Goal: Task Accomplishment & Management: Use online tool/utility

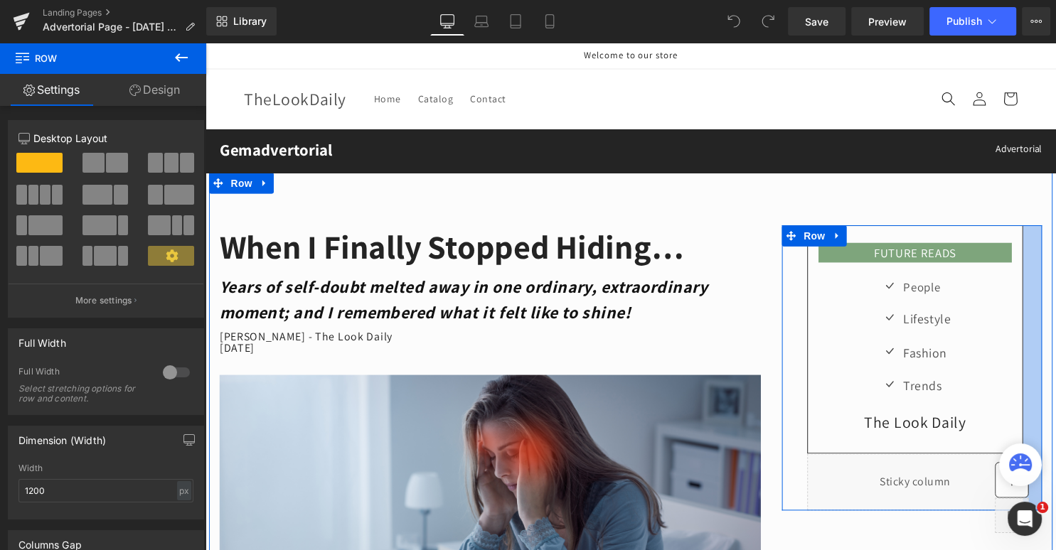
click at [1055, 283] on div "FUTURE READS Heading Row Icon People Text Block Icon Lifestyle Text Block Icon …" at bounding box center [920, 371] width 284 height 289
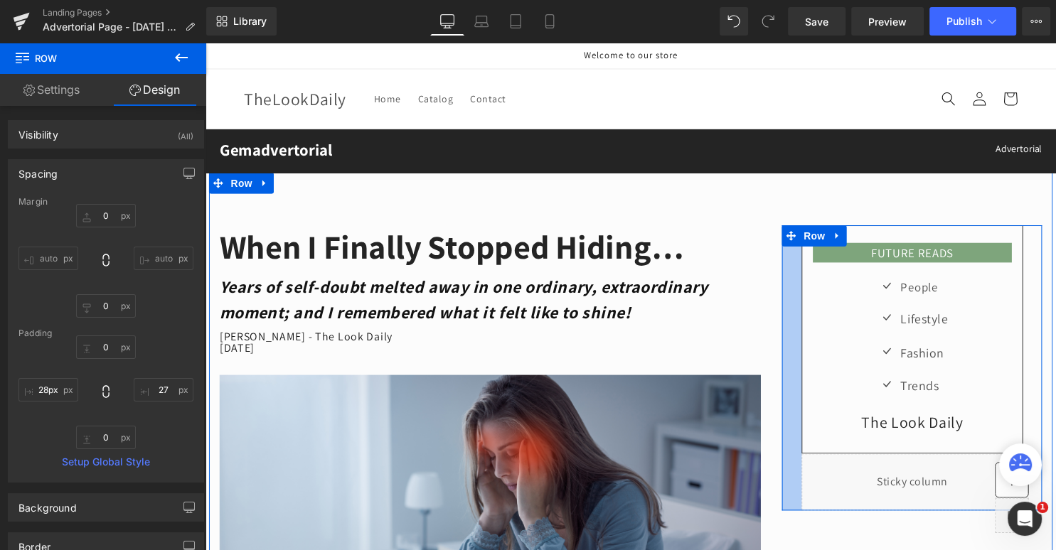
click at [785, 285] on div "FUTURE READS Heading Row Icon People Text Block Icon Lifestyle Text Block Icon …" at bounding box center [920, 371] width 284 height 289
type input "29px"
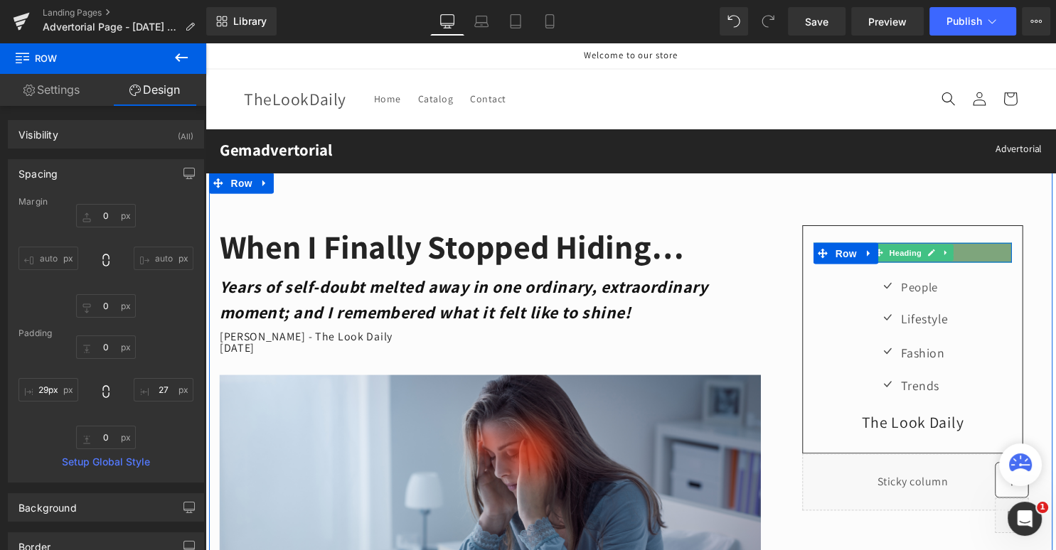
click at [997, 257] on h3 "FUTURE READS" at bounding box center [920, 255] width 200 height 16
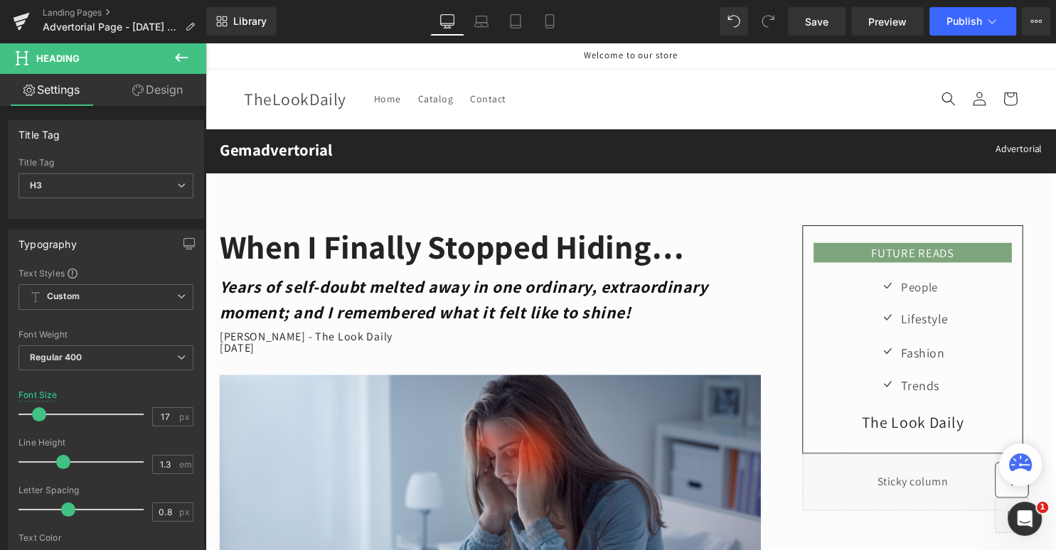
click at [171, 90] on link "Design" at bounding box center [157, 90] width 103 height 32
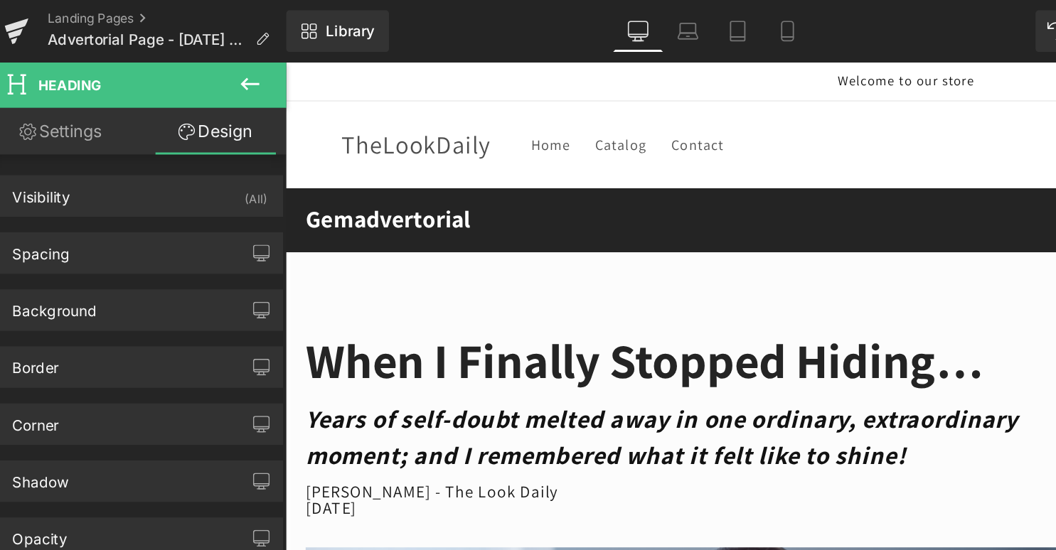
click at [180, 57] on icon at bounding box center [181, 57] width 17 height 17
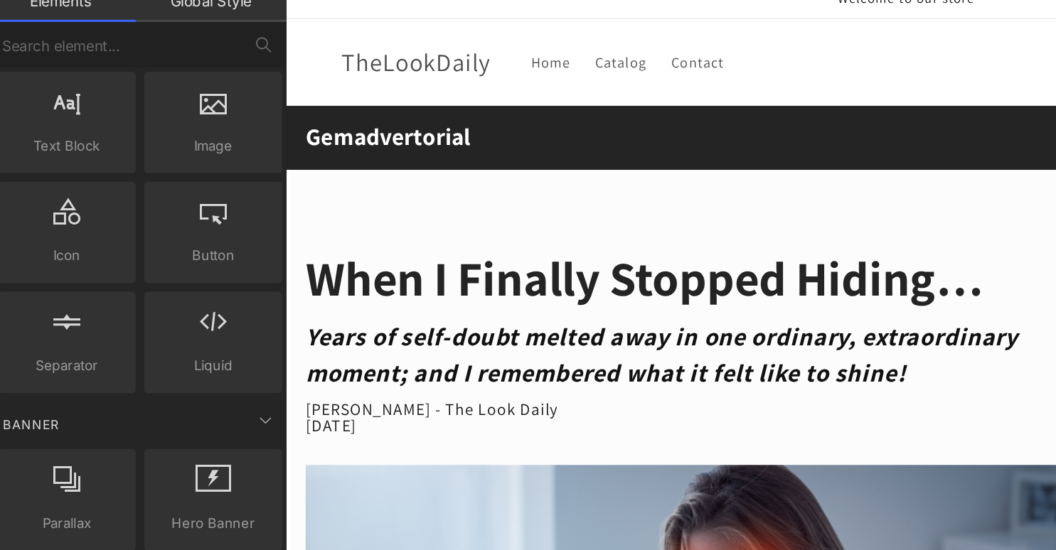
scroll to position [110, 0]
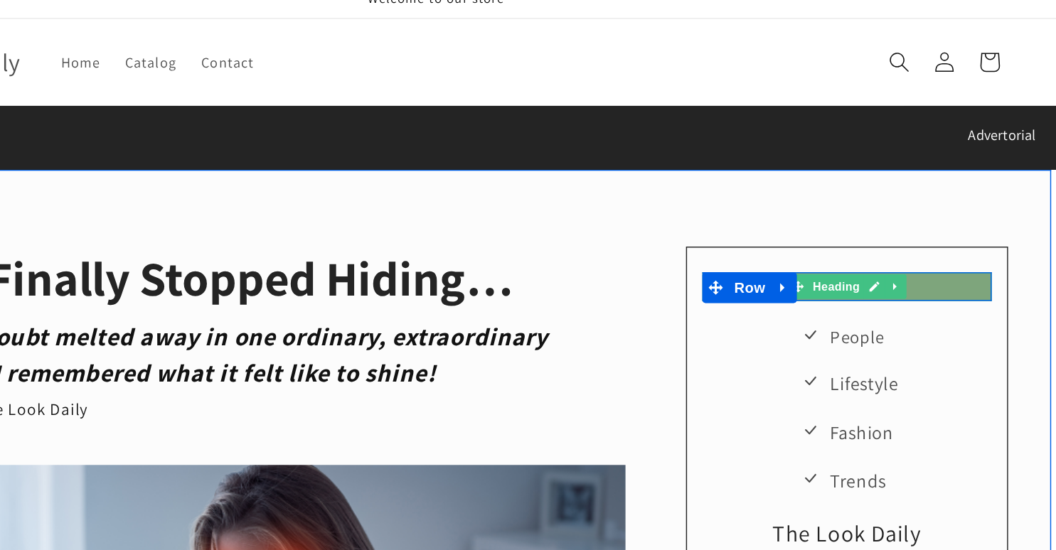
click at [605, 188] on h3 "FUTURE READS" at bounding box center [530, 194] width 200 height 16
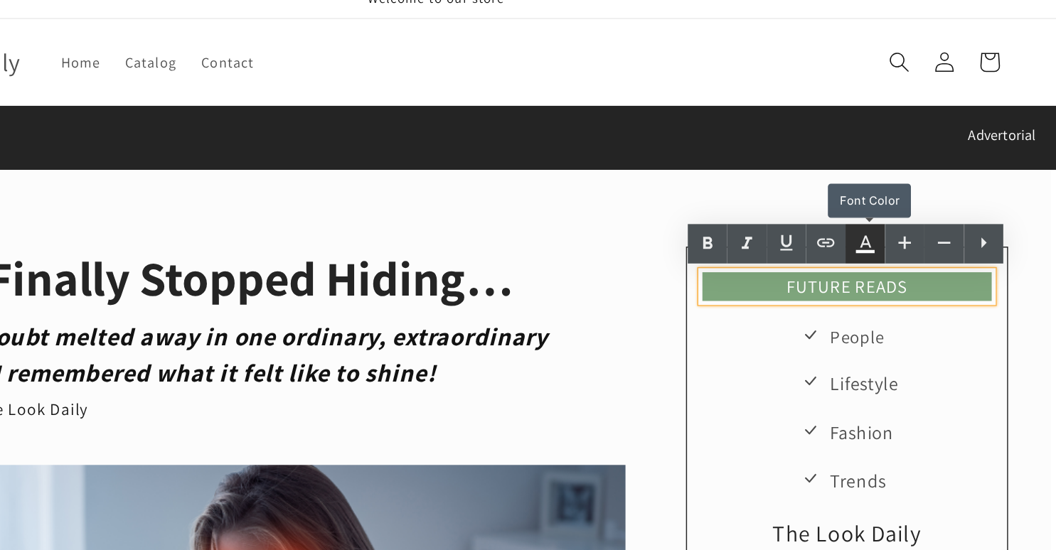
click at [921, 225] on icon at bounding box center [925, 222] width 8 height 9
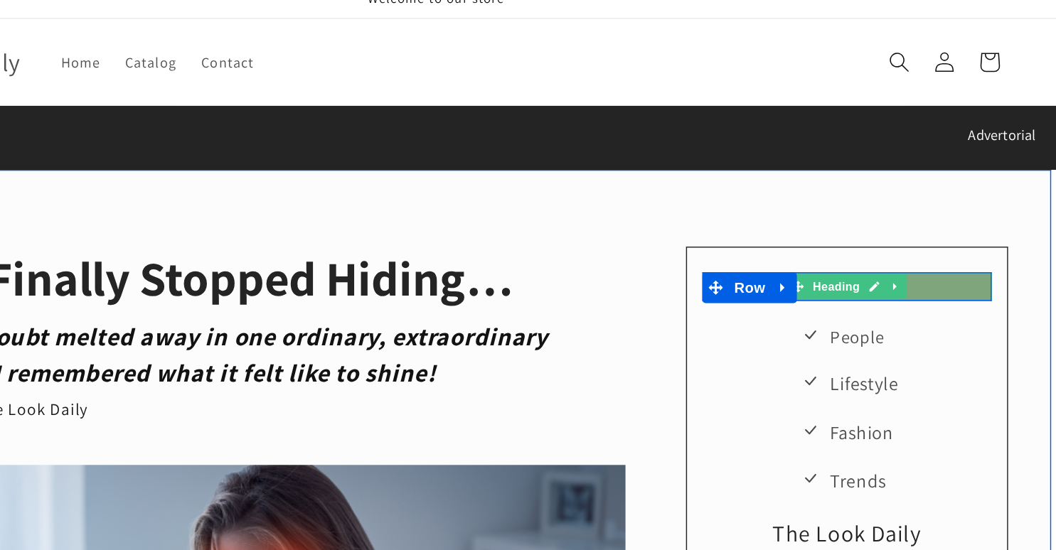
click at [622, 196] on h3 "FUTURE READS" at bounding box center [530, 194] width 200 height 16
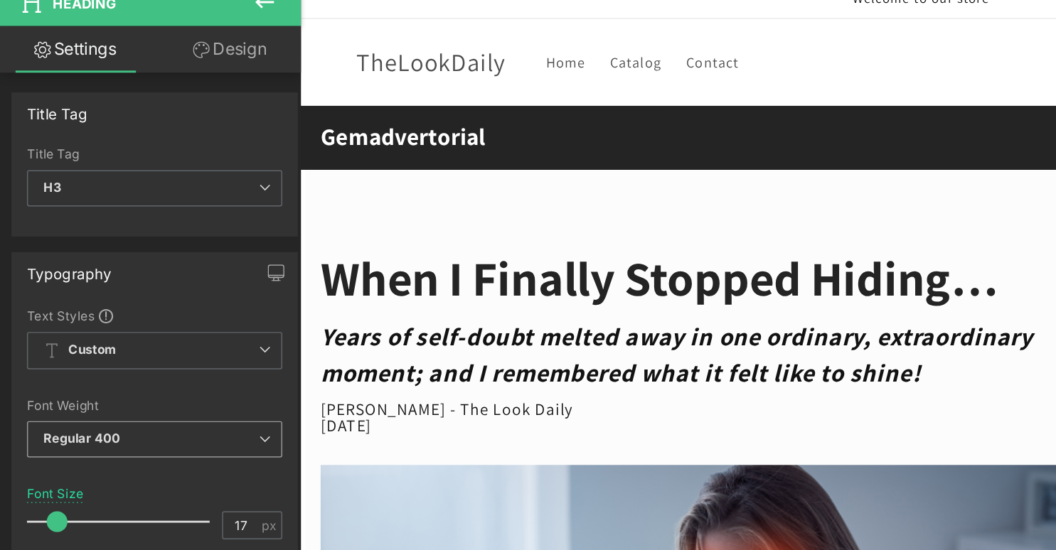
scroll to position [0, 0]
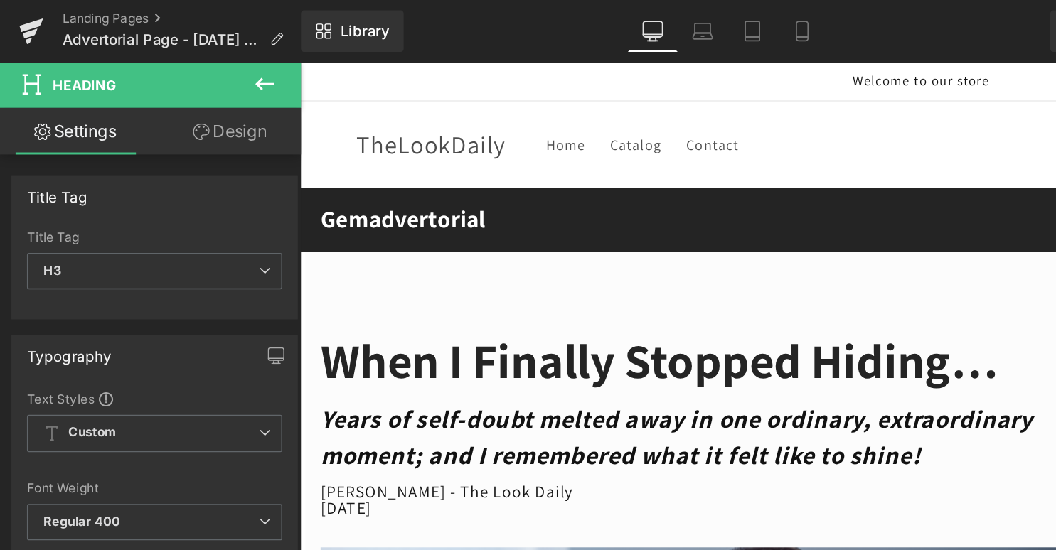
click at [170, 82] on link "Design" at bounding box center [157, 90] width 103 height 32
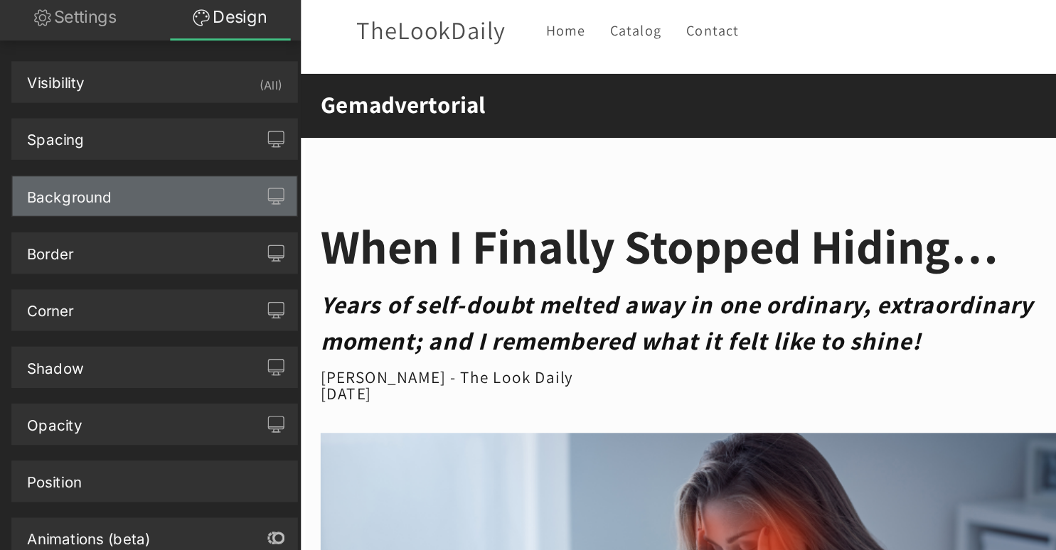
click at [88, 210] on div "Background" at bounding box center [106, 212] width 195 height 27
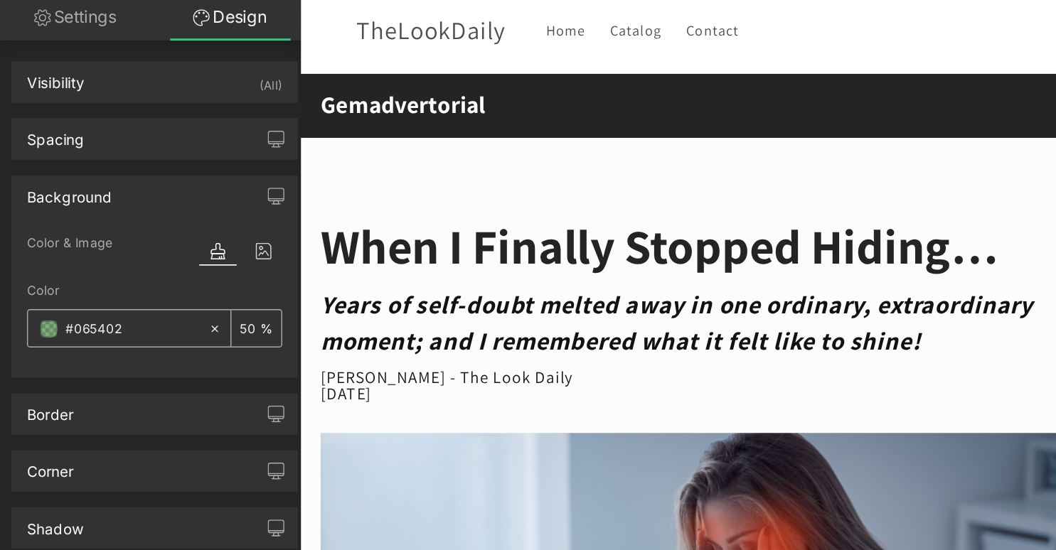
click at [36, 302] on span at bounding box center [33, 303] width 11 height 11
click at [171, 303] on input "50" at bounding box center [171, 303] width 14 height 16
type input "60"
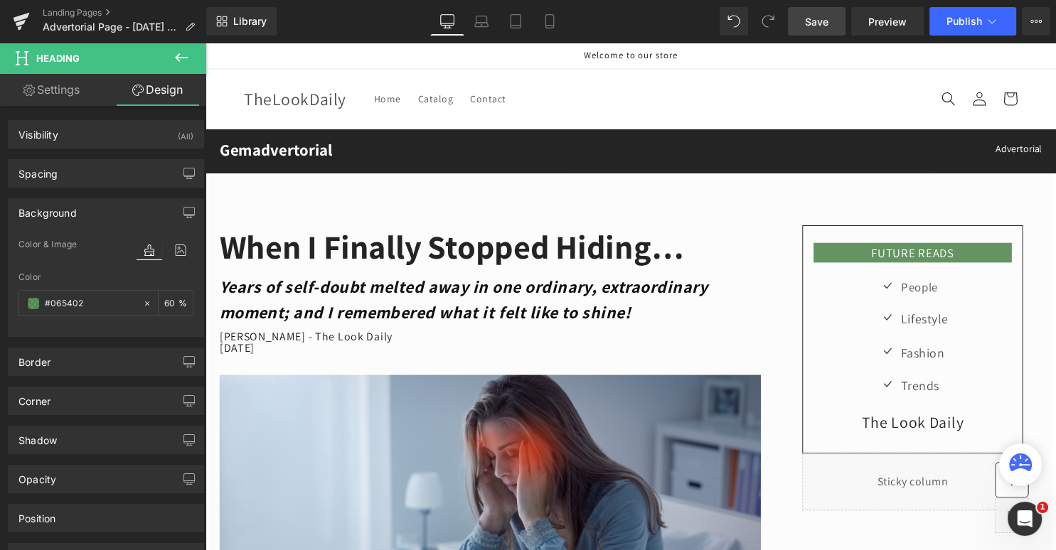
click at [812, 21] on span "Save" at bounding box center [816, 21] width 23 height 15
click at [880, 18] on span "Preview" at bounding box center [887, 21] width 38 height 15
click at [176, 53] on icon at bounding box center [181, 57] width 17 height 17
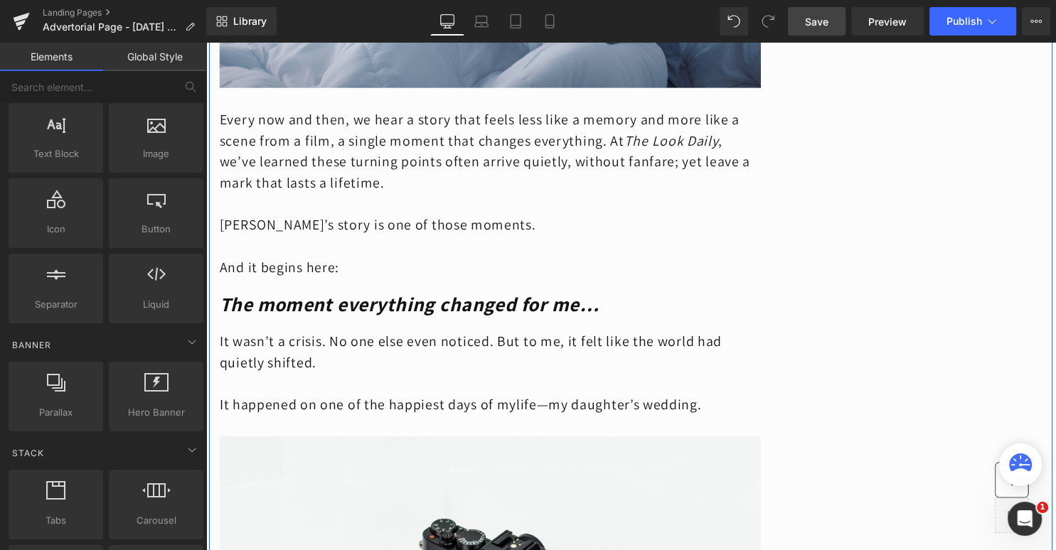
scroll to position [601, 0]
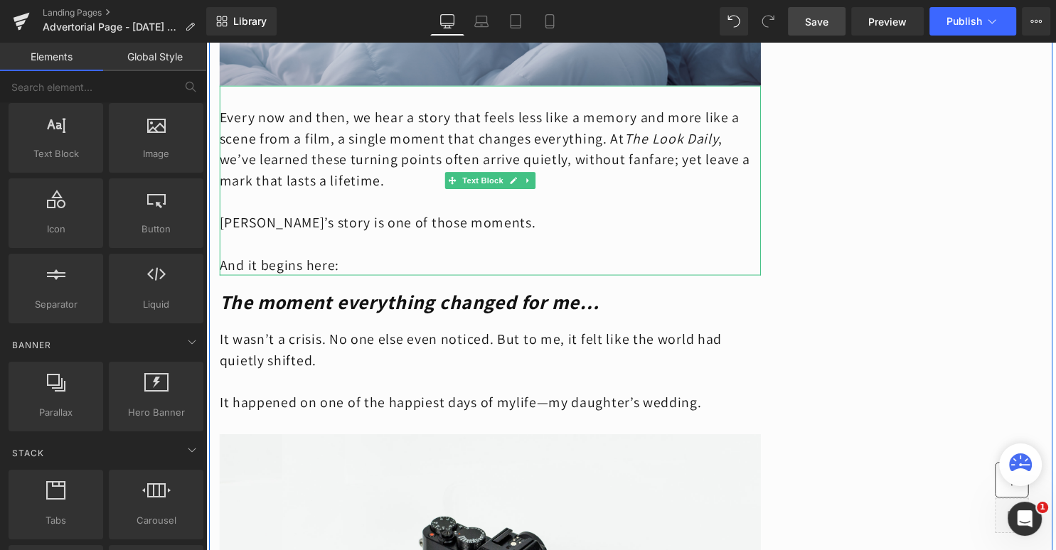
click at [227, 203] on p at bounding box center [493, 203] width 547 height 21
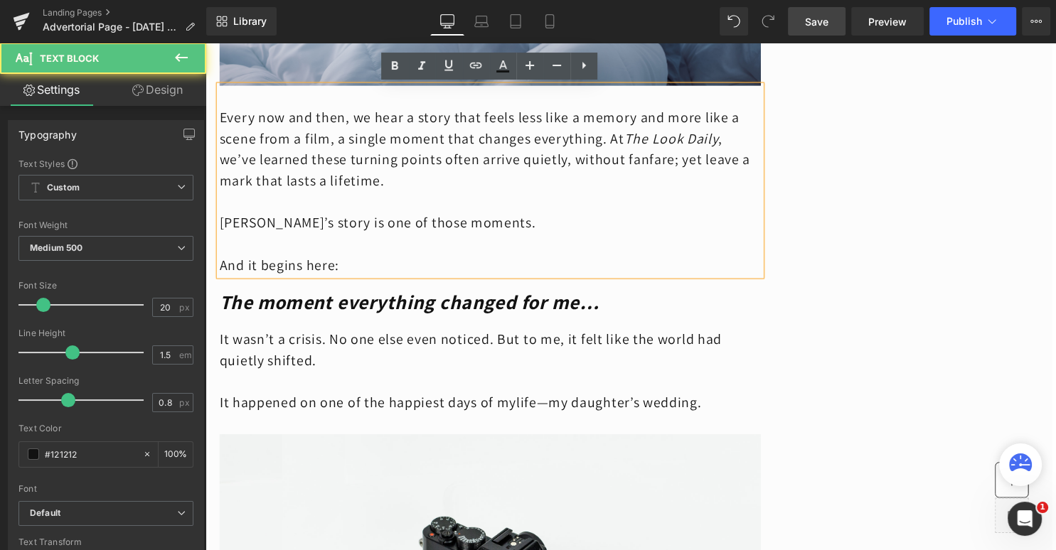
click at [227, 203] on p at bounding box center [493, 203] width 547 height 21
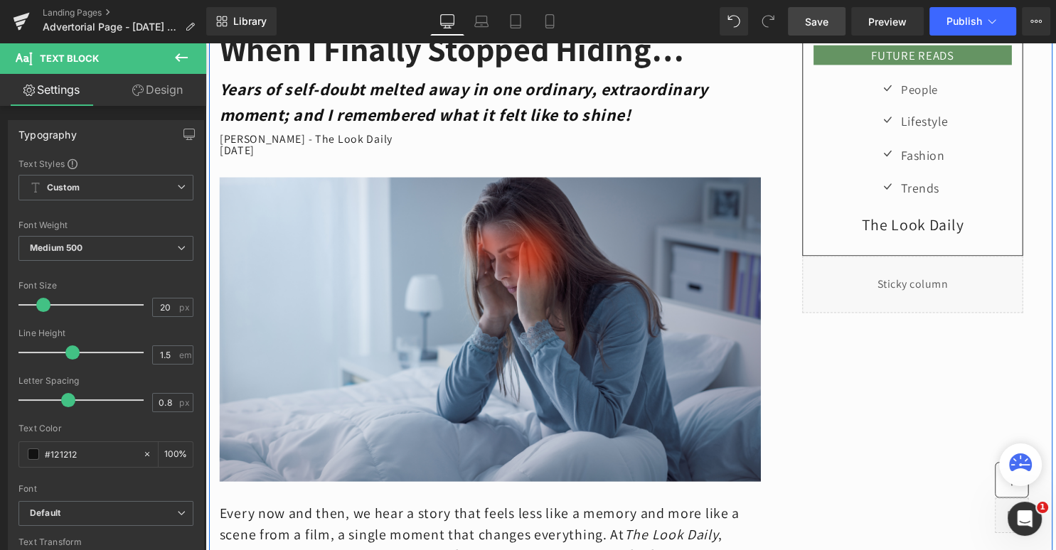
scroll to position [0, 0]
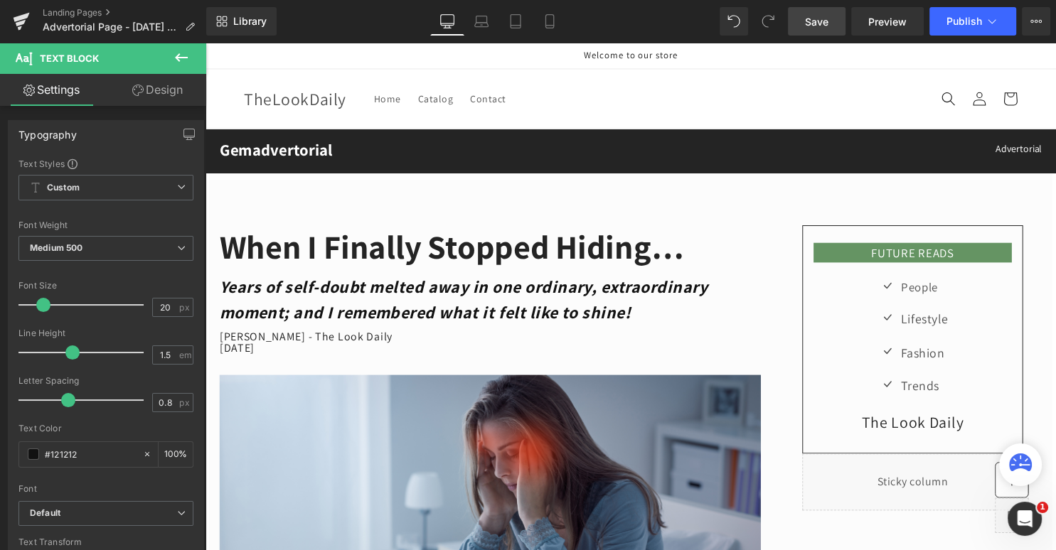
click at [880, 94] on header "Home Catalog Contact Log in TheLookDaily Home Catalog Contact Search" at bounding box center [635, 100] width 853 height 60
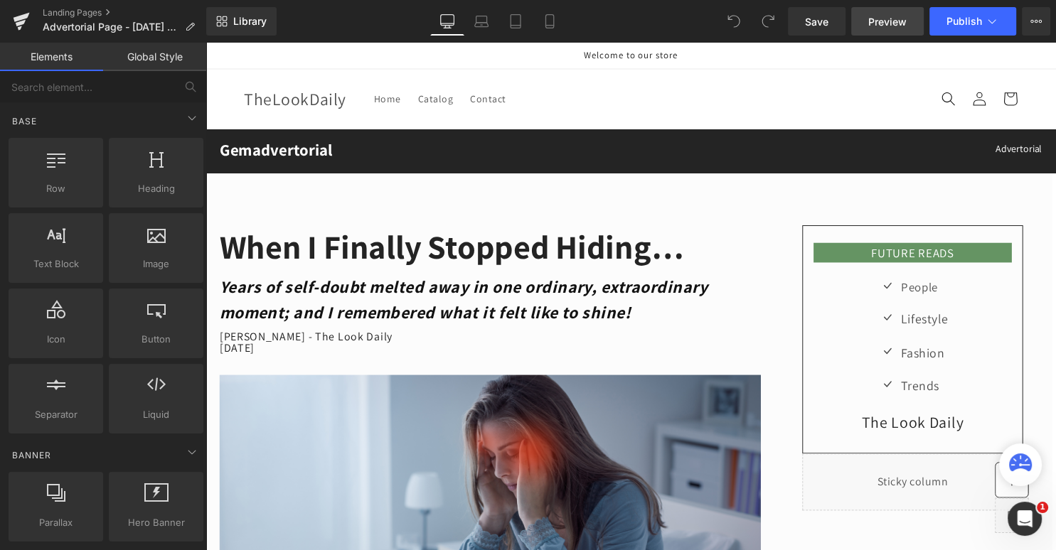
click at [882, 22] on span "Preview" at bounding box center [887, 21] width 38 height 15
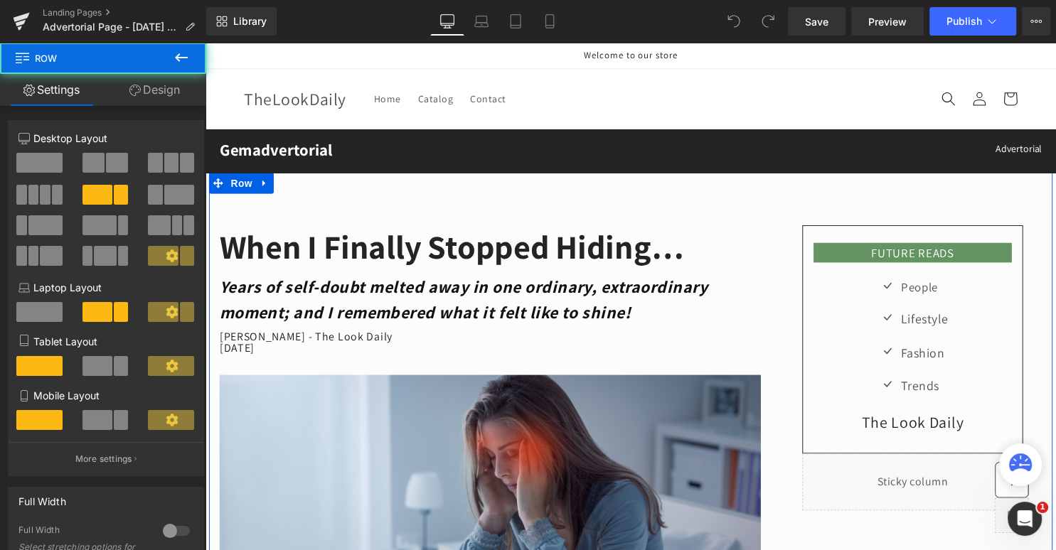
click at [1055, 288] on div "FUTURE READS Heading Row Icon People Text Block Icon Lifestyle Text Block Icon …" at bounding box center [920, 371] width 284 height 289
click at [1052, 279] on div "FUTURE READS Heading Row Icon People Text Block Icon Lifestyle Text Block Icon …" at bounding box center [920, 371] width 284 height 289
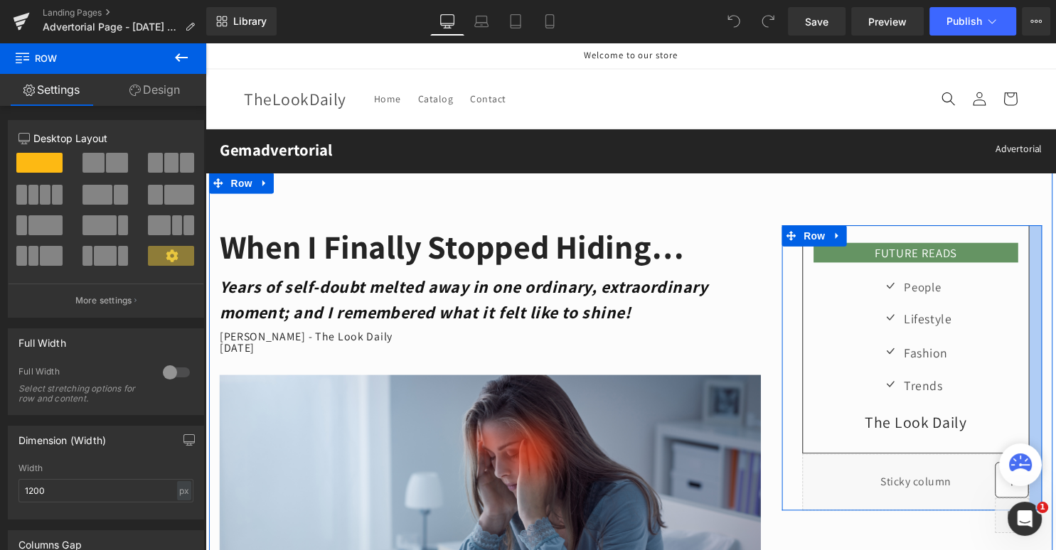
drag, startPoint x: 1049, startPoint y: 286, endPoint x: 1058, endPoint y: 286, distance: 8.6
click at [1055, 286] on html "Skip to content Welcome to our store Home Catalog Contact Log in TheLookDaily H…" at bounding box center [635, 299] width 860 height 513
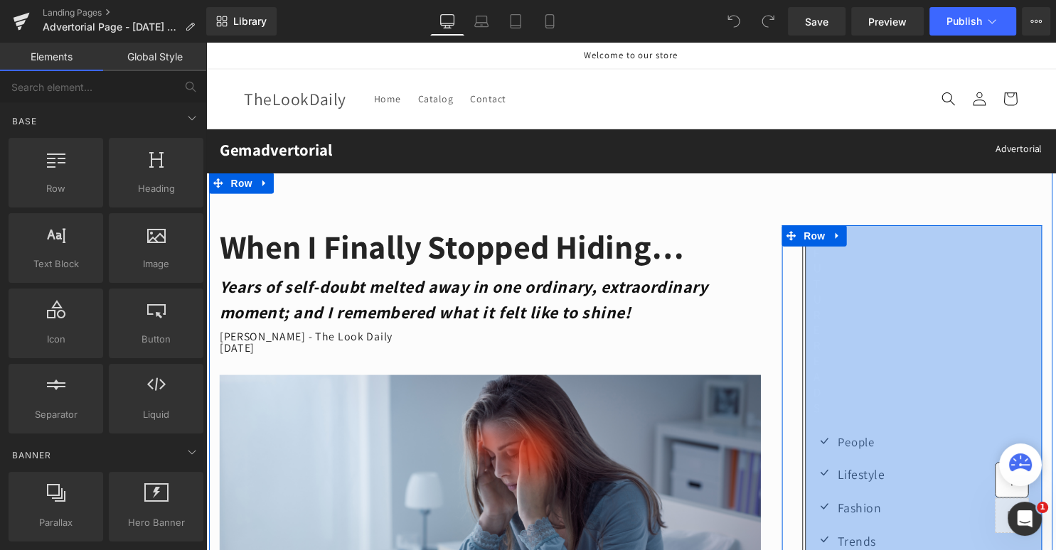
click at [829, 63] on p "Welcome to our store" at bounding box center [636, 56] width 782 height 26
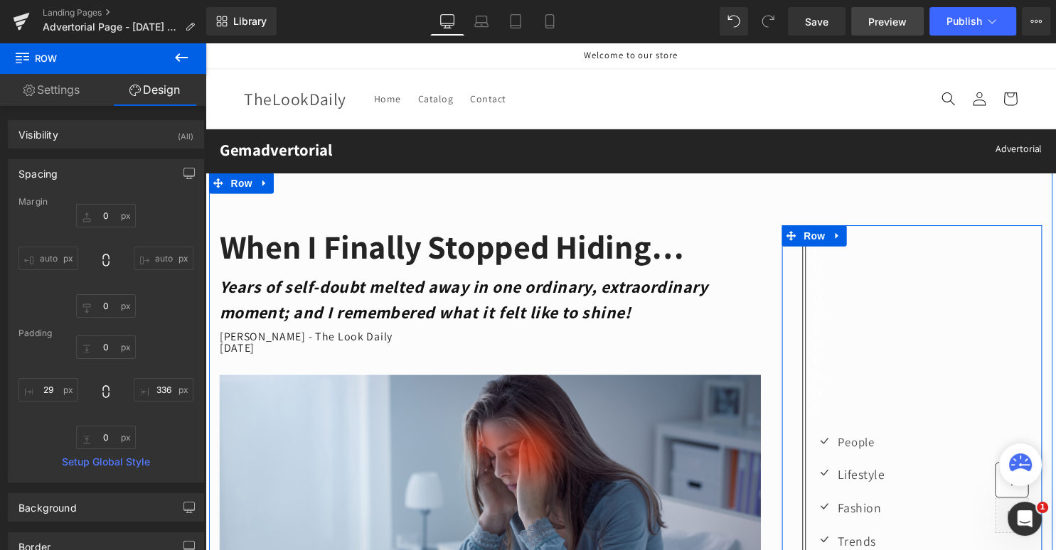
click at [881, 18] on span "Preview" at bounding box center [887, 21] width 38 height 15
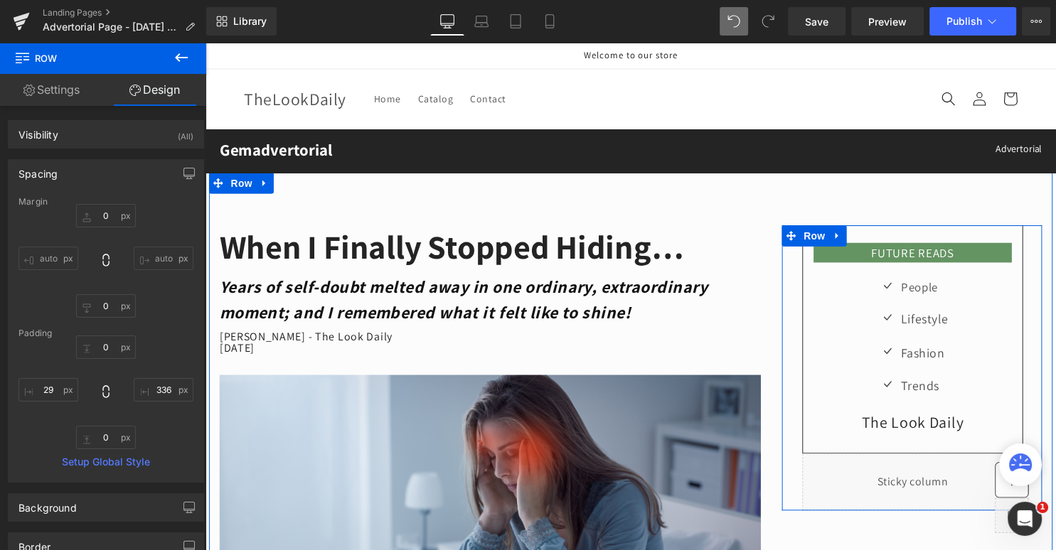
type input "0"
type input "27"
type input "0"
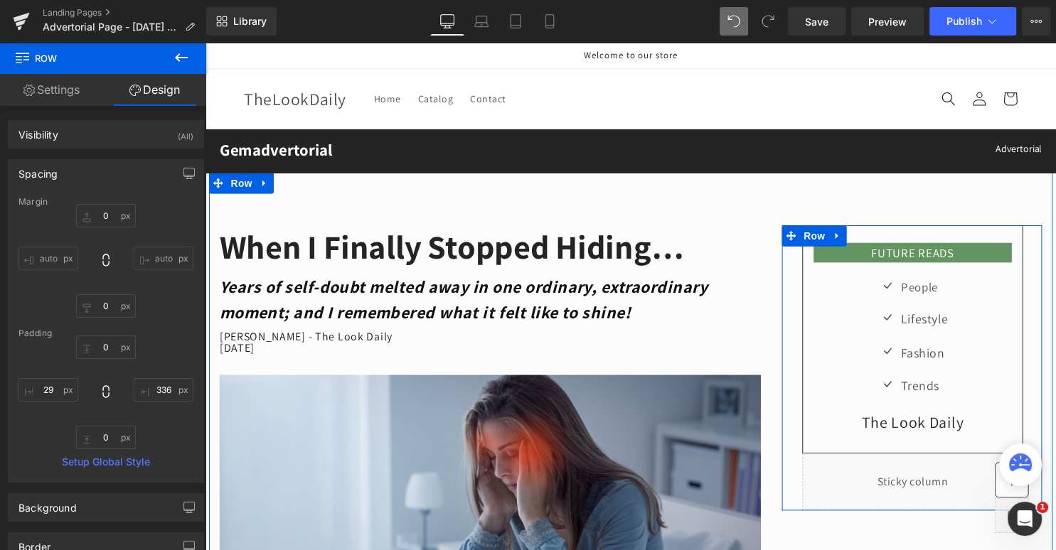
type input "29"
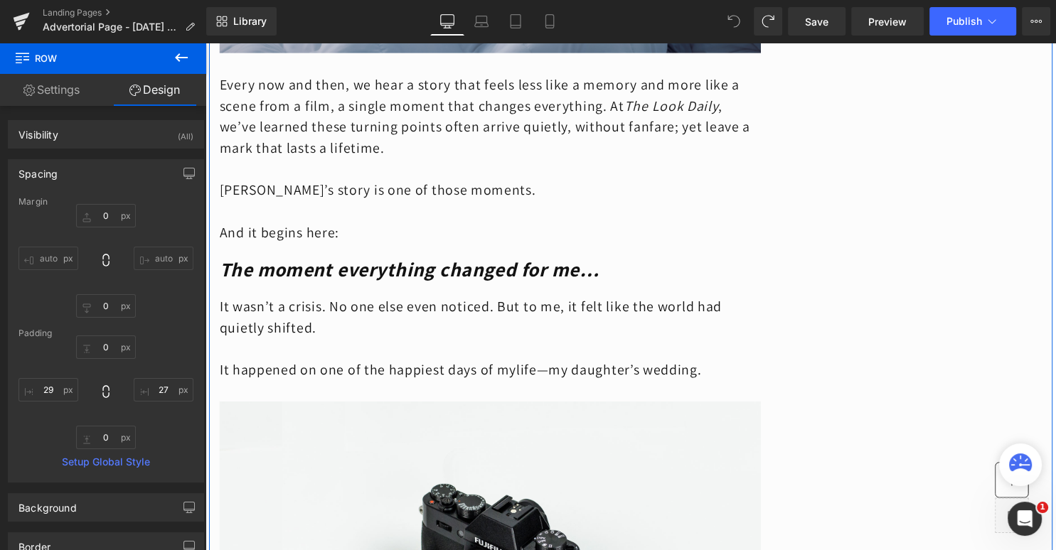
scroll to position [634, 0]
click at [248, 166] on p at bounding box center [493, 169] width 547 height 21
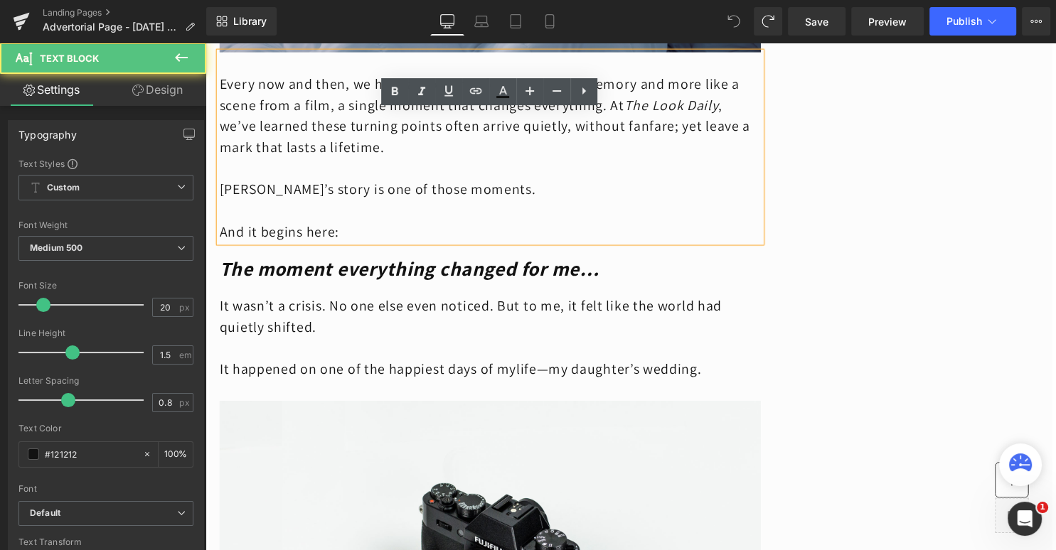
click at [228, 168] on p at bounding box center [493, 169] width 547 height 21
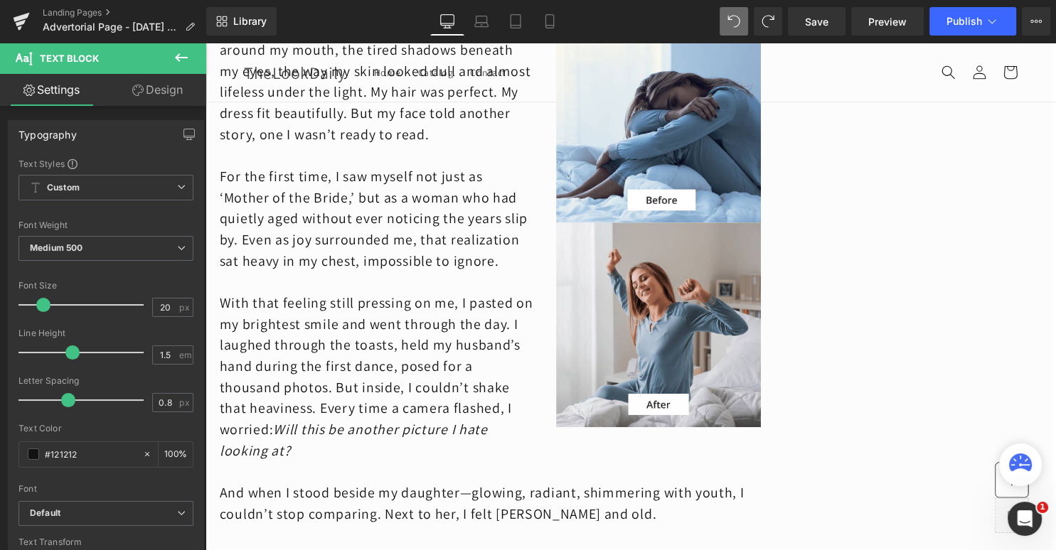
scroll to position [1719, 0]
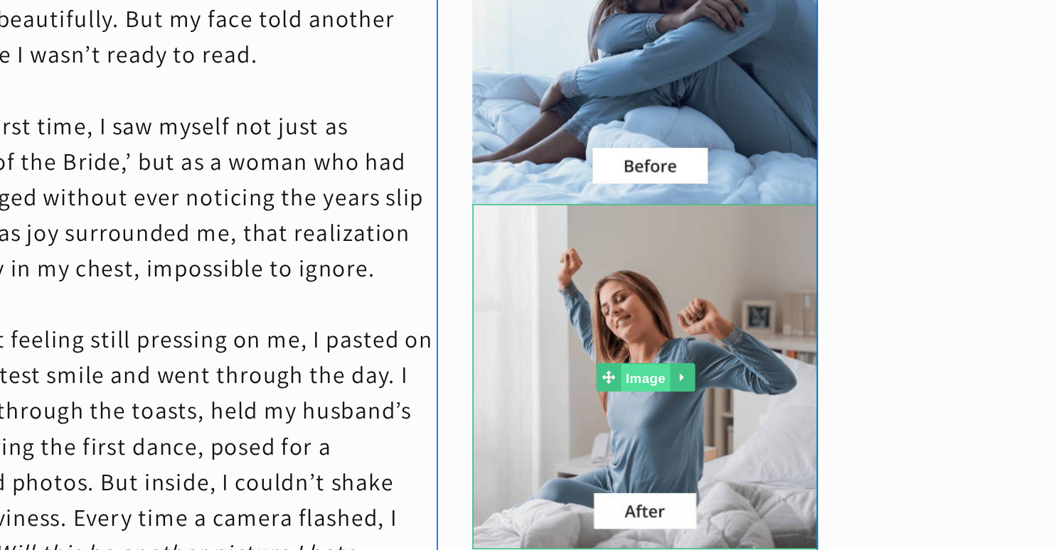
click at [343, 182] on span "Image" at bounding box center [339, 185] width 30 height 17
click at [358, 183] on icon at bounding box center [361, 185] width 8 height 9
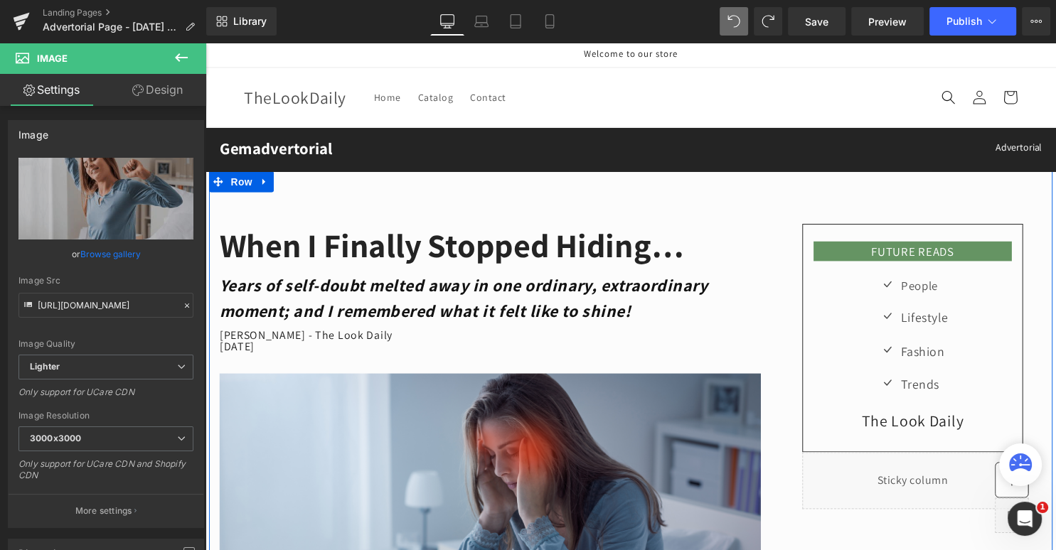
scroll to position [0, 0]
